Goal: Information Seeking & Learning: Learn about a topic

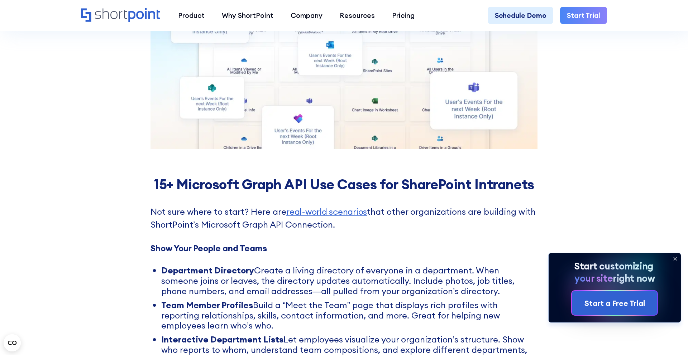
scroll to position [3650, 0]
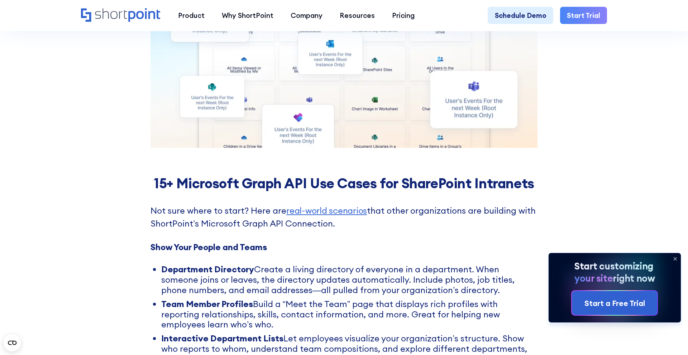
click at [342, 182] on strong "15+ Microsoft Graph API Use Cases for SharePoint Intranets" at bounding box center [344, 183] width 380 height 17
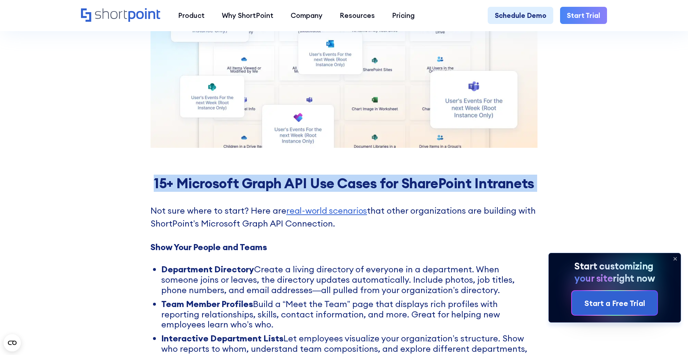
click at [342, 182] on strong "15+ Microsoft Graph API Use Cases for SharePoint Intranets" at bounding box center [344, 183] width 380 height 17
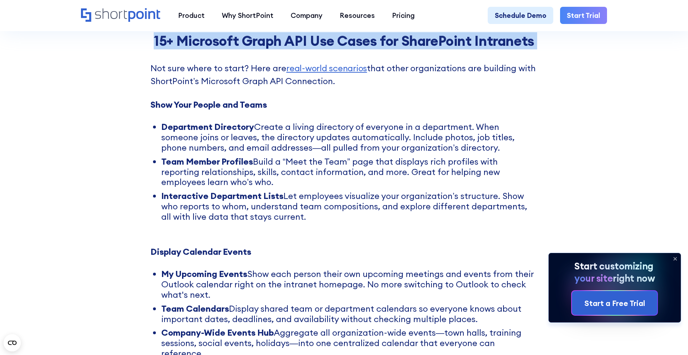
scroll to position [3794, 0]
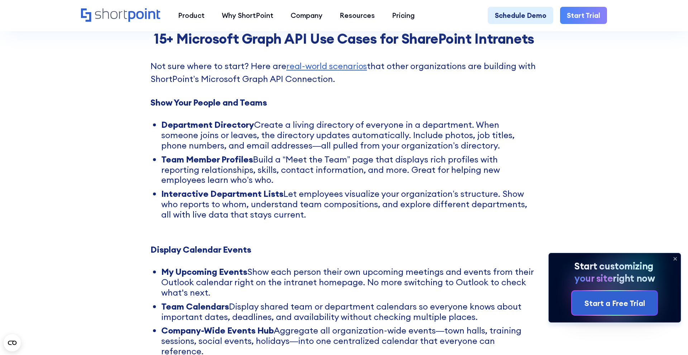
click at [243, 102] on strong "Show Your People and Teams ‍" at bounding box center [208, 102] width 116 height 11
click at [248, 38] on strong "15+ Microsoft Graph API Use Cases for SharePoint Intranets" at bounding box center [344, 38] width 380 height 17
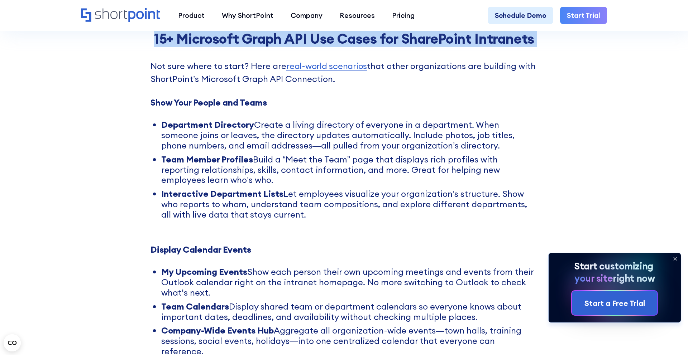
click at [248, 38] on strong "15+ Microsoft Graph API Use Cases for SharePoint Intranets" at bounding box center [344, 38] width 380 height 17
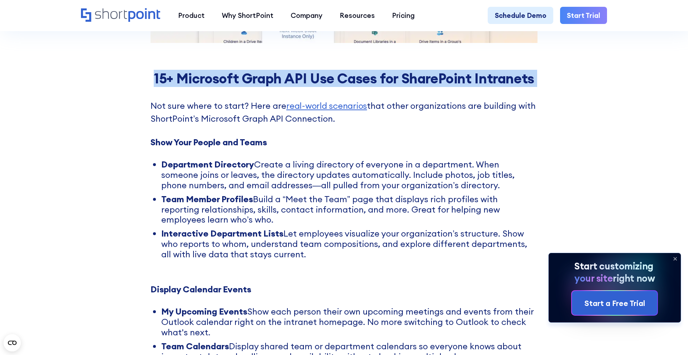
scroll to position [3754, 0]
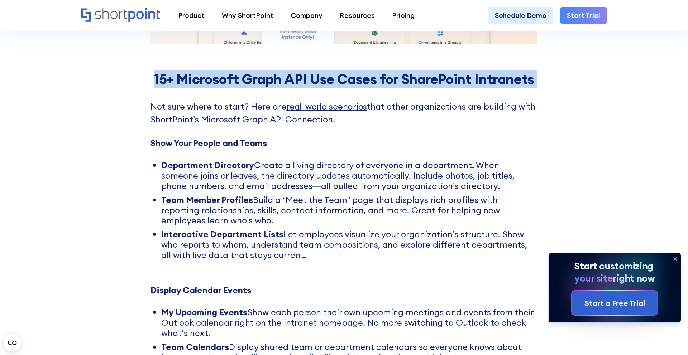
click at [311, 109] on link "real-world scenarios" at bounding box center [326, 106] width 81 height 11
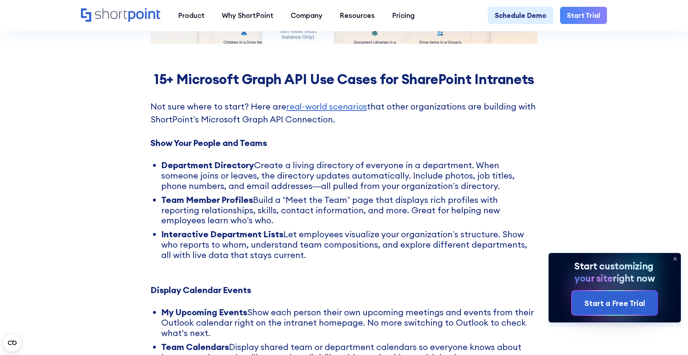
click at [286, 119] on p "Not sure where to start? Here are real-world scenarios that other organizations…" at bounding box center [343, 119] width 387 height 39
click at [212, 87] on strong "15+ Microsoft Graph API Use Cases for SharePoint Intranets" at bounding box center [344, 79] width 380 height 17
click at [212, 86] on strong "15+ Microsoft Graph API Use Cases for SharePoint Intranets" at bounding box center [344, 79] width 380 height 17
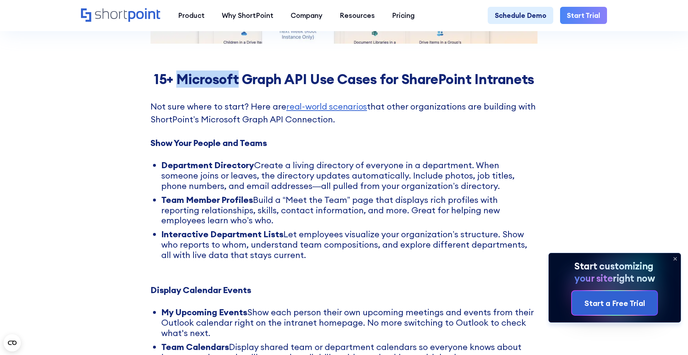
click at [212, 86] on strong "15+ Microsoft Graph API Use Cases for SharePoint Intranets" at bounding box center [344, 79] width 380 height 17
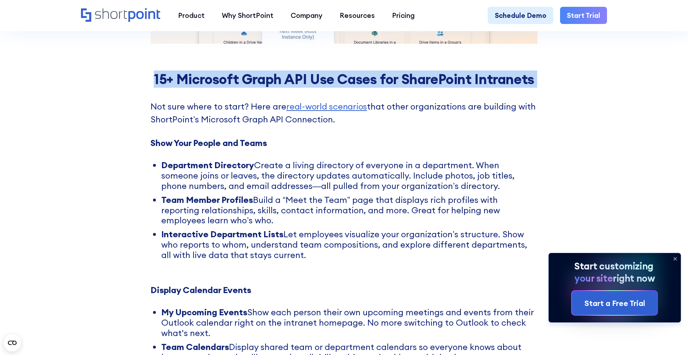
click at [212, 86] on strong "15+ Microsoft Graph API Use Cases for SharePoint Intranets" at bounding box center [344, 79] width 380 height 17
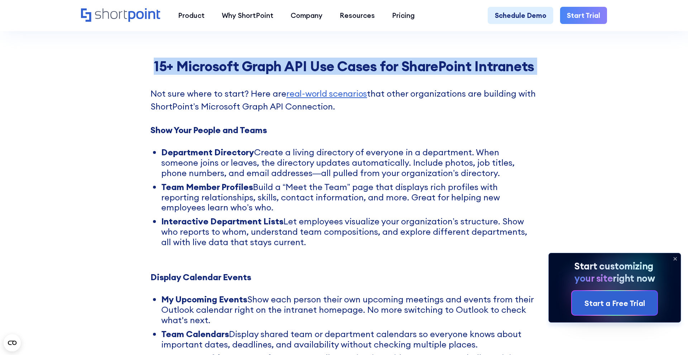
scroll to position [3761, 0]
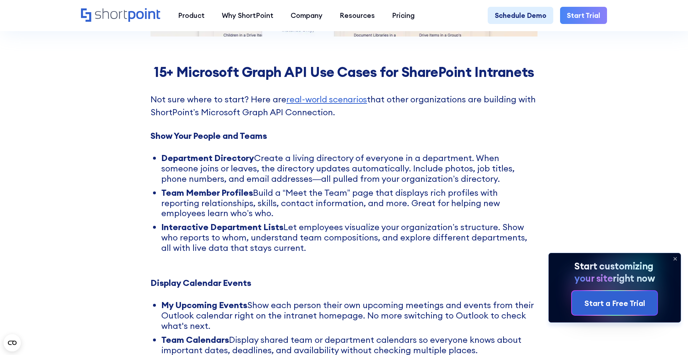
click at [202, 75] on strong "15+ Microsoft Graph API Use Cases for SharePoint Intranets" at bounding box center [344, 71] width 380 height 17
click at [166, 75] on strong "15+ Microsoft Graph API Use Cases for SharePoint Intranets" at bounding box center [344, 71] width 380 height 17
click at [166, 73] on strong "15+ Microsoft Graph API Use Cases for SharePoint Intranets" at bounding box center [344, 71] width 380 height 17
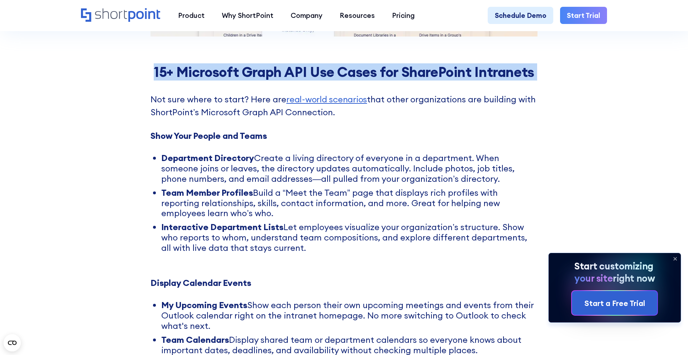
click at [166, 73] on strong "15+ Microsoft Graph API Use Cases for SharePoint Intranets" at bounding box center [344, 71] width 380 height 17
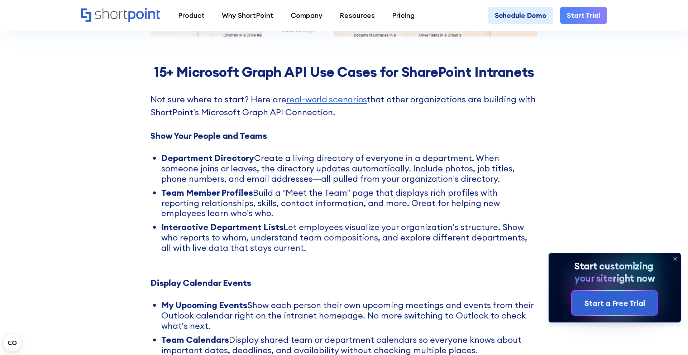
click at [212, 136] on strong "Show Your People and Teams ‍" at bounding box center [208, 135] width 116 height 11
drag, startPoint x: 211, startPoint y: 138, endPoint x: 235, endPoint y: 76, distance: 66.5
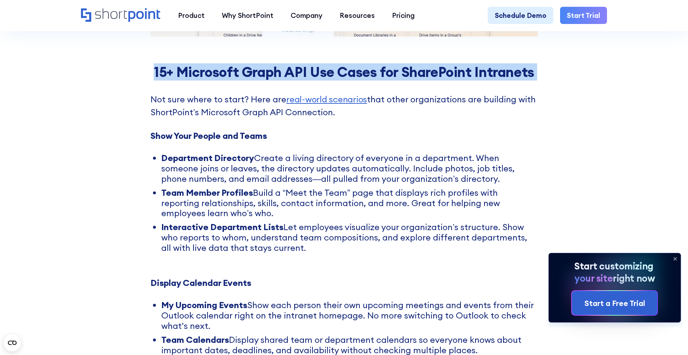
click at [235, 76] on strong "15+ Microsoft Graph API Use Cases for SharePoint Intranets" at bounding box center [344, 71] width 380 height 17
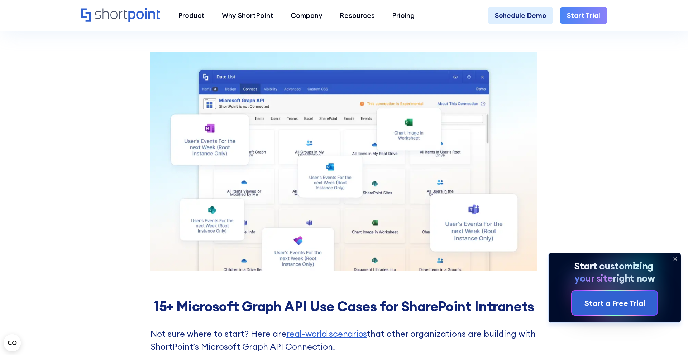
scroll to position [3575, 0]
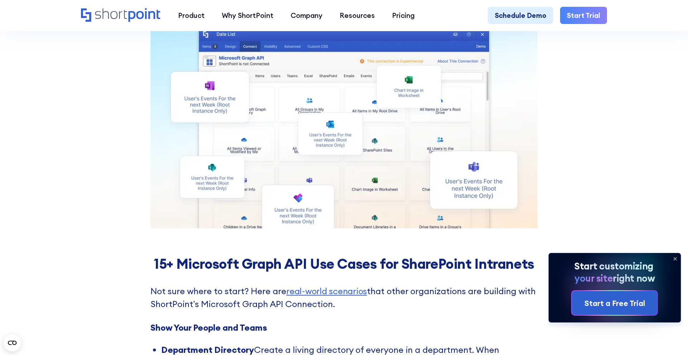
scroll to position [3572, 0]
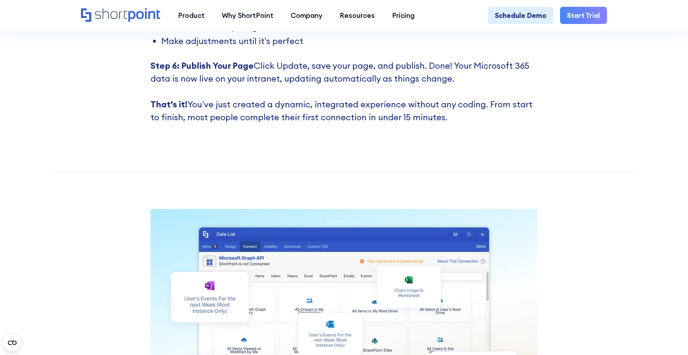
scroll to position [3372, 0]
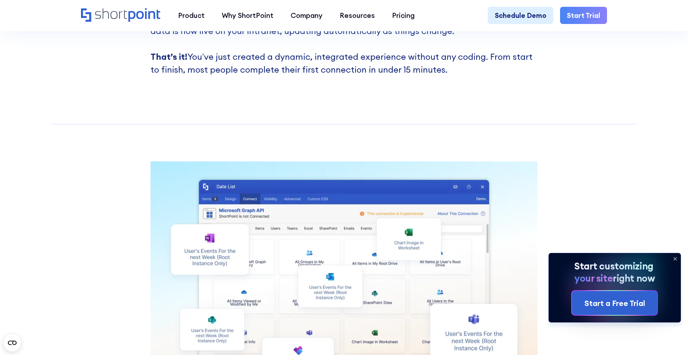
scroll to position [3429, 0]
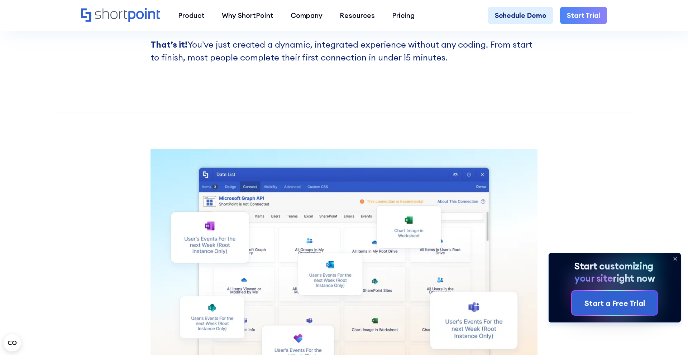
drag, startPoint x: 351, startPoint y: 282, endPoint x: 145, endPoint y: 238, distance: 210.6
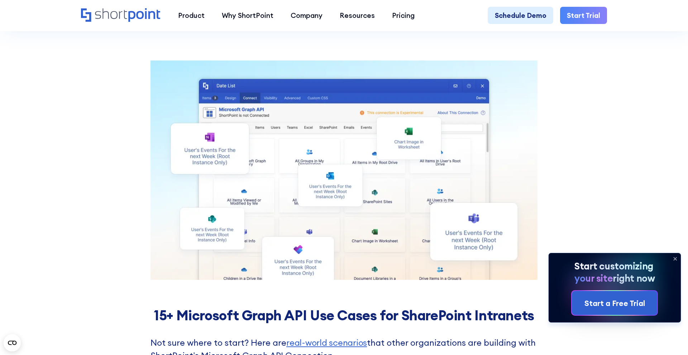
scroll to position [3517, 0]
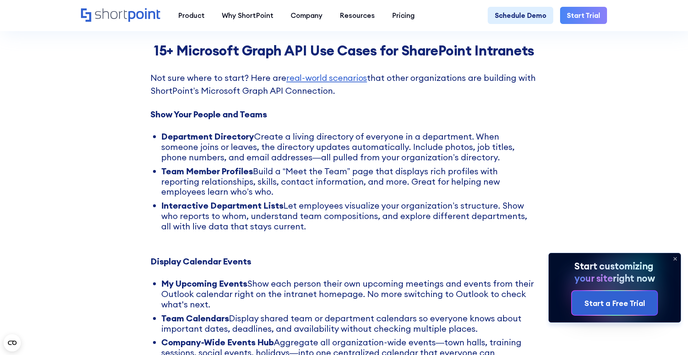
scroll to position [3840, 0]
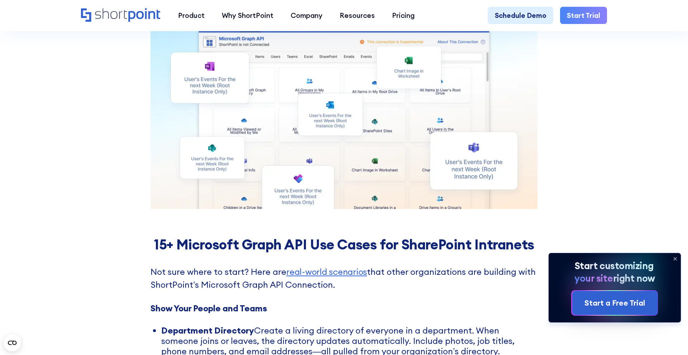
scroll to position [3514, 0]
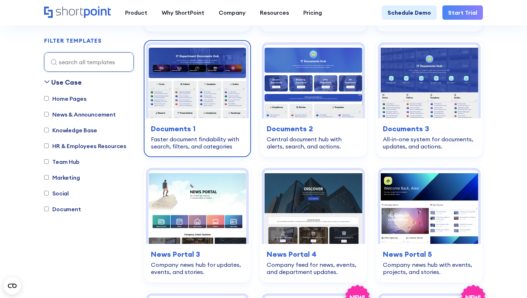
scroll to position [384, 0]
